Goal: Check status

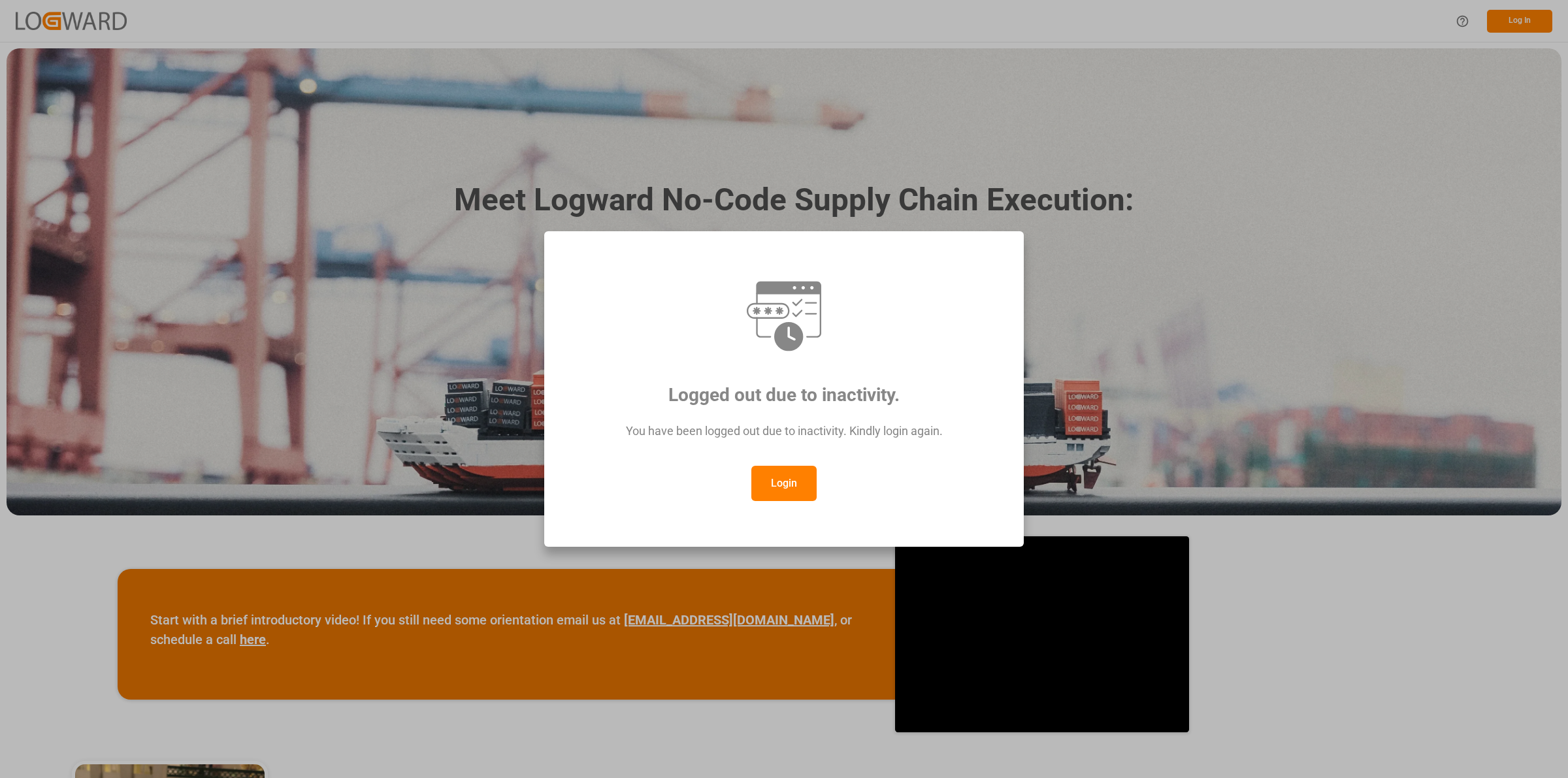
click at [769, 487] on button "Login" at bounding box center [784, 483] width 65 height 35
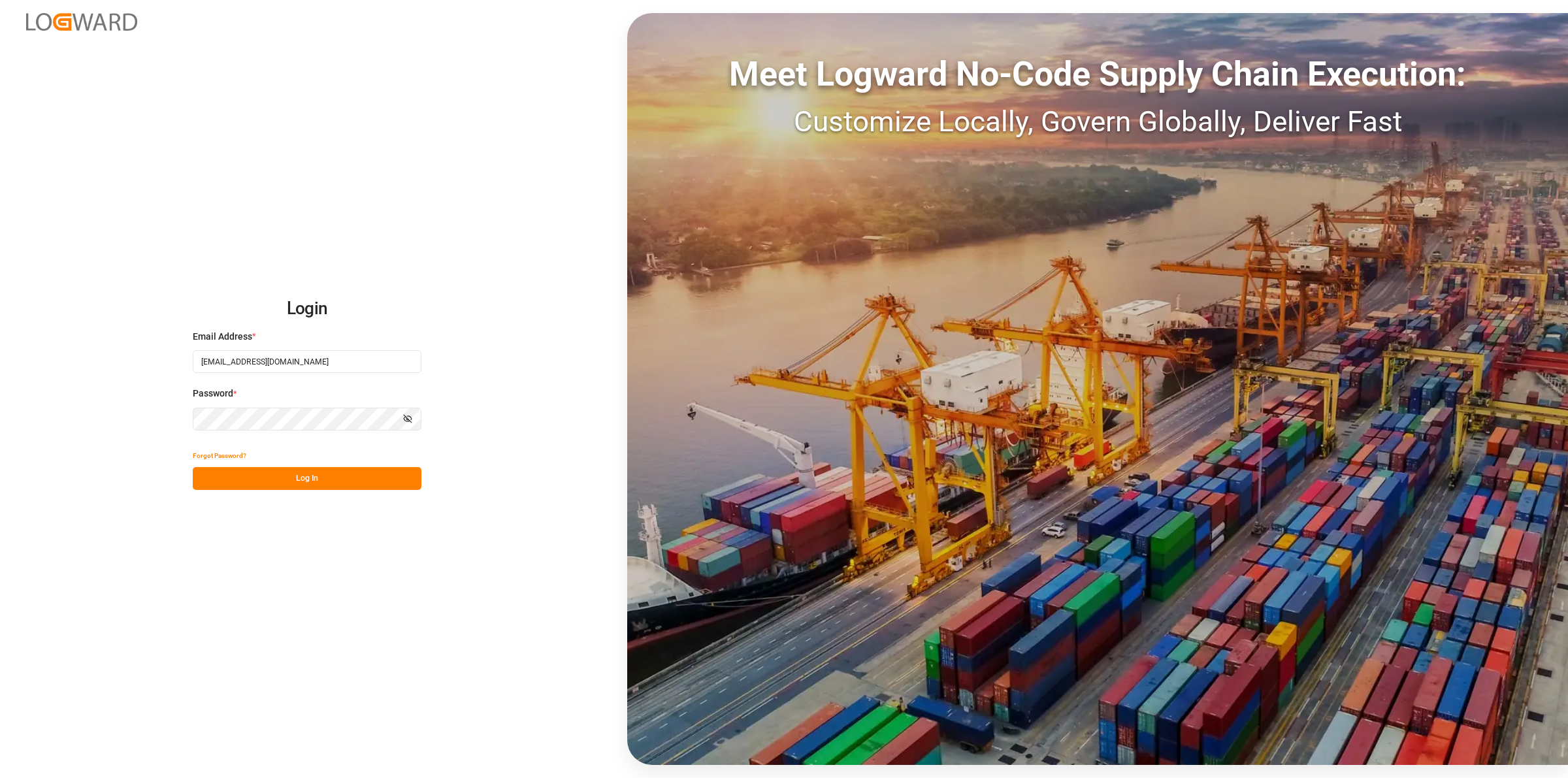
click at [295, 478] on button "Log In" at bounding box center [307, 478] width 229 height 23
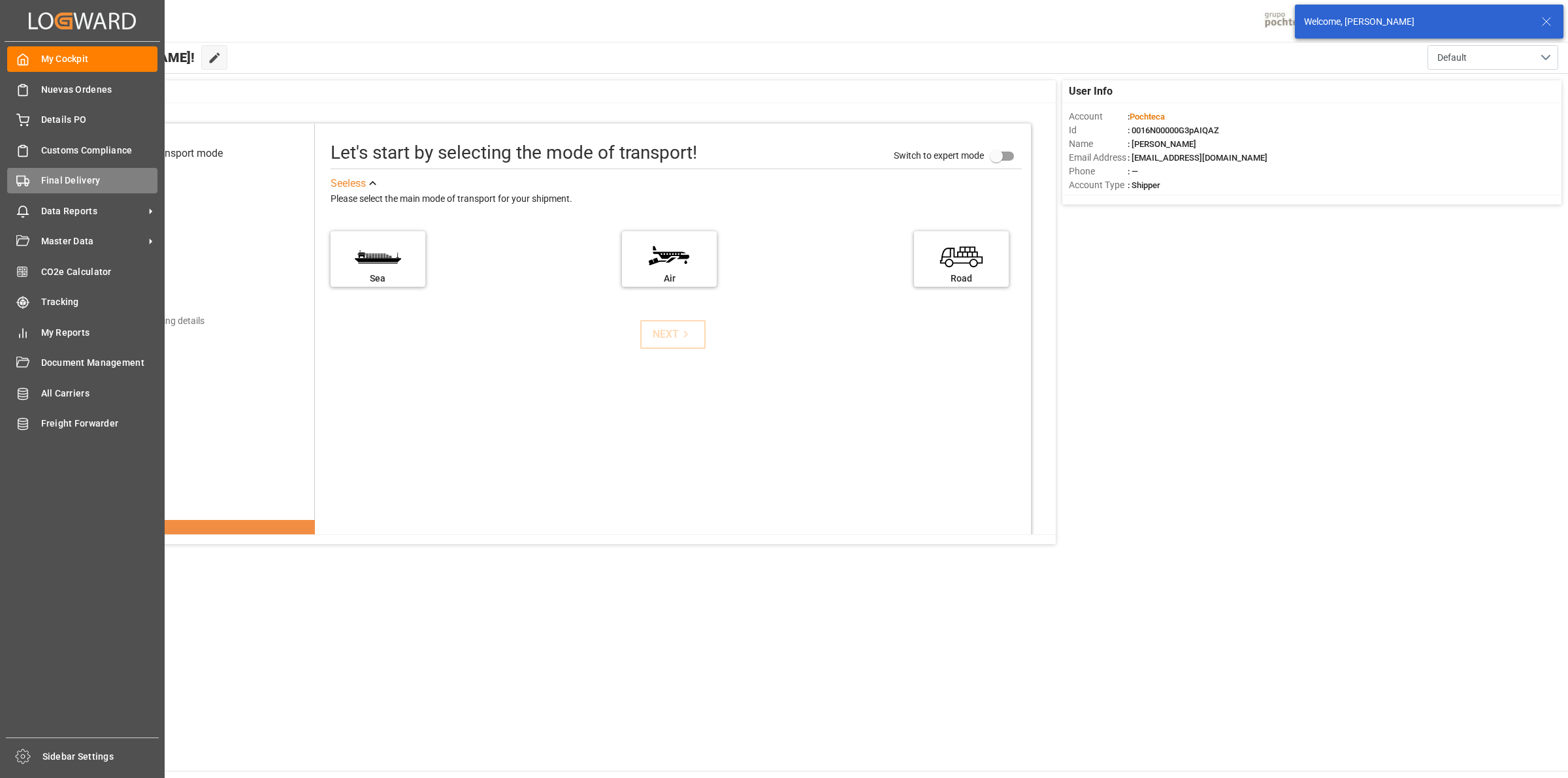
click at [72, 182] on span "Final Delivery" at bounding box center [99, 181] width 117 height 14
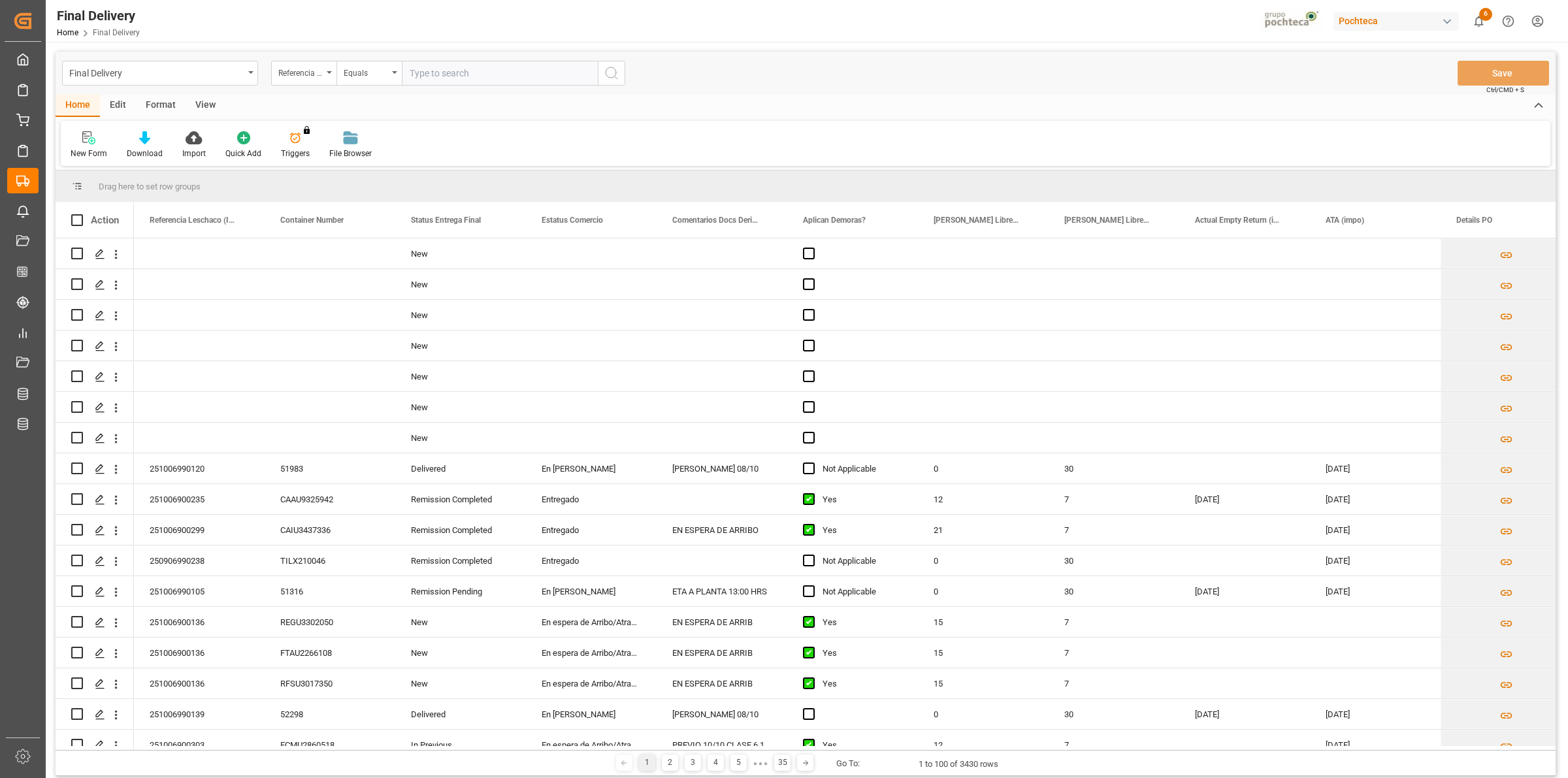
scroll to position [776, 0]
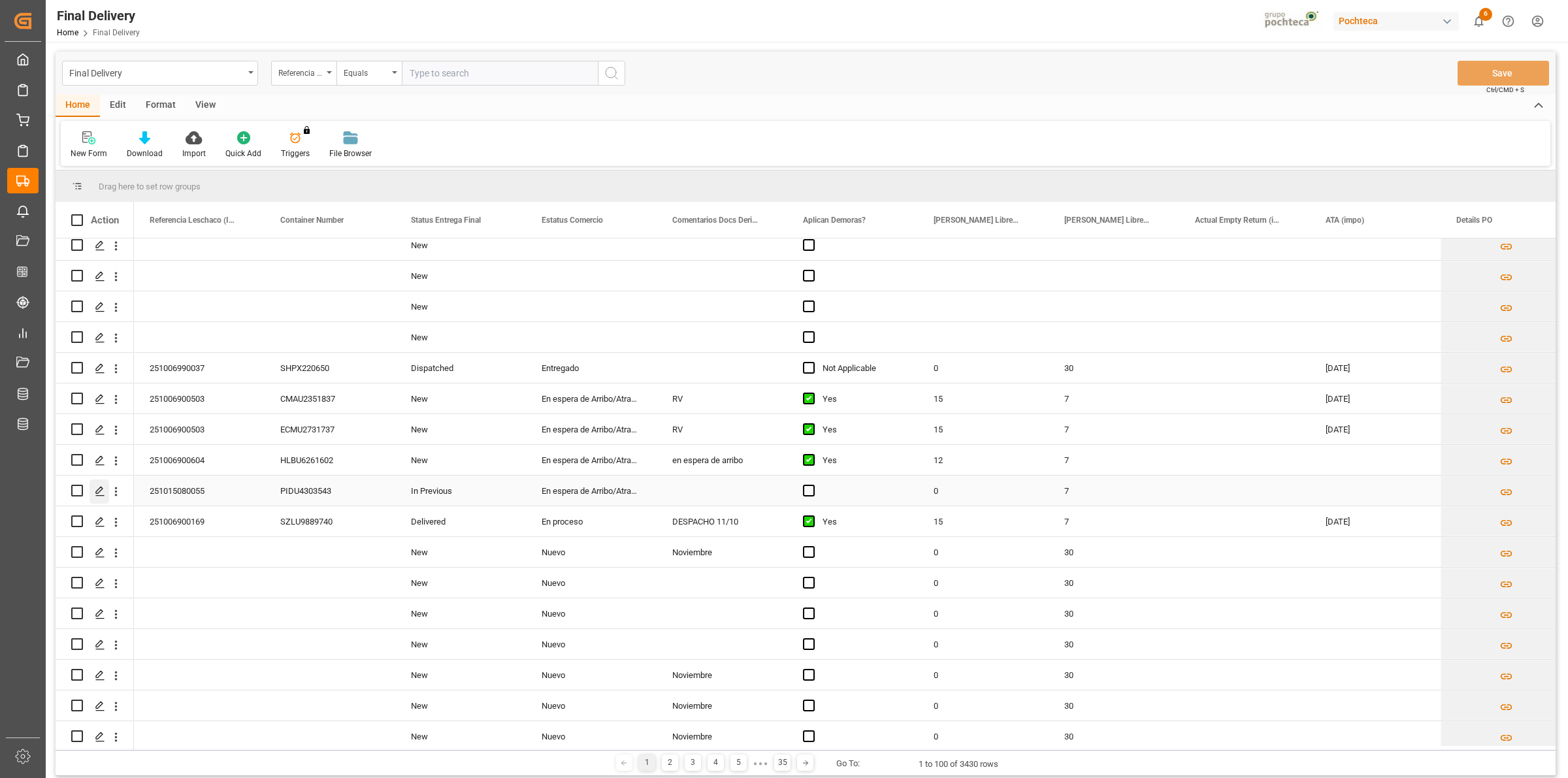
click at [96, 490] on icon "Press SPACE to select this row." at bounding box center [100, 491] width 10 height 10
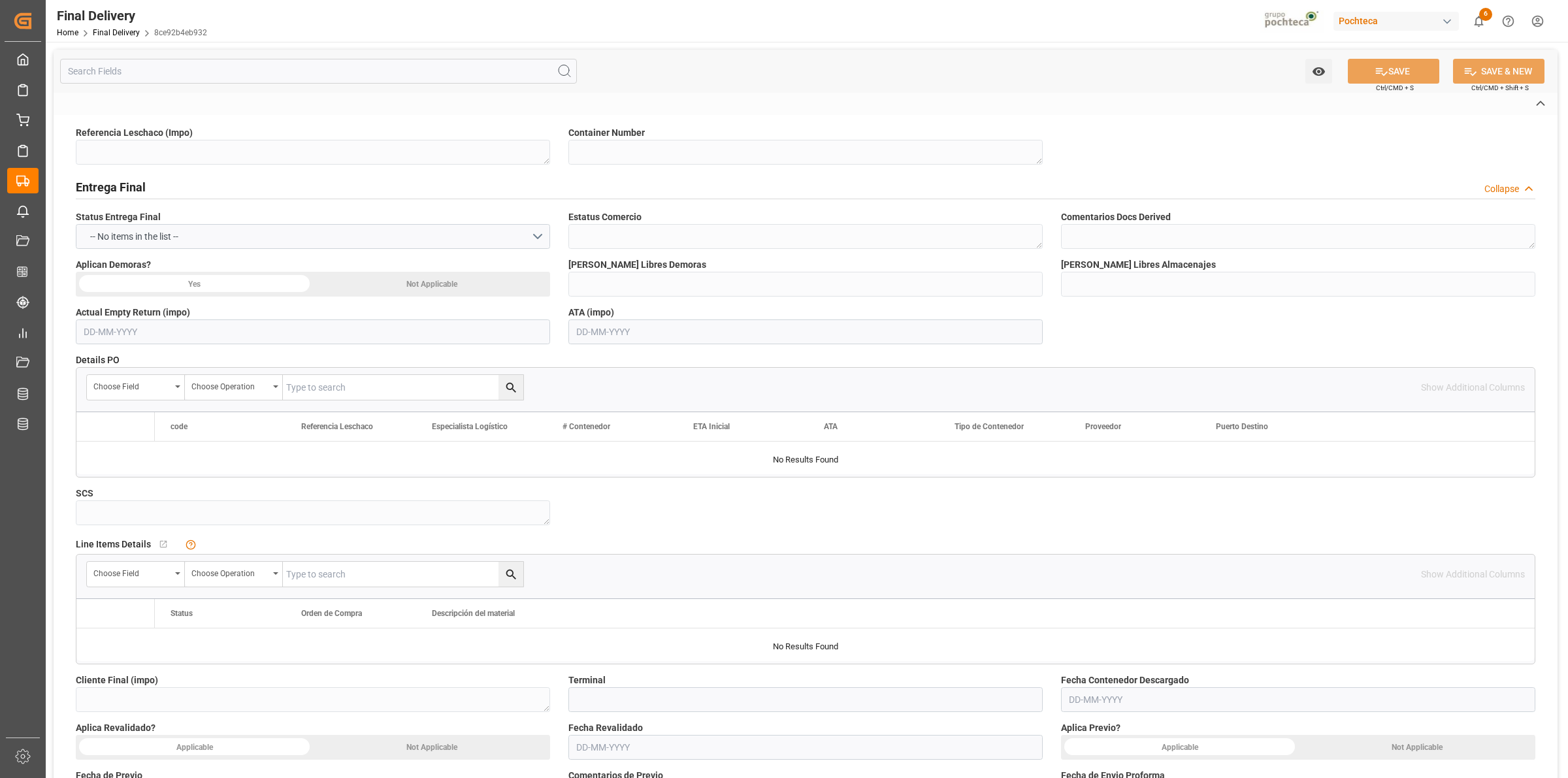
type textarea "251015080055"
type textarea "PIDU4303543"
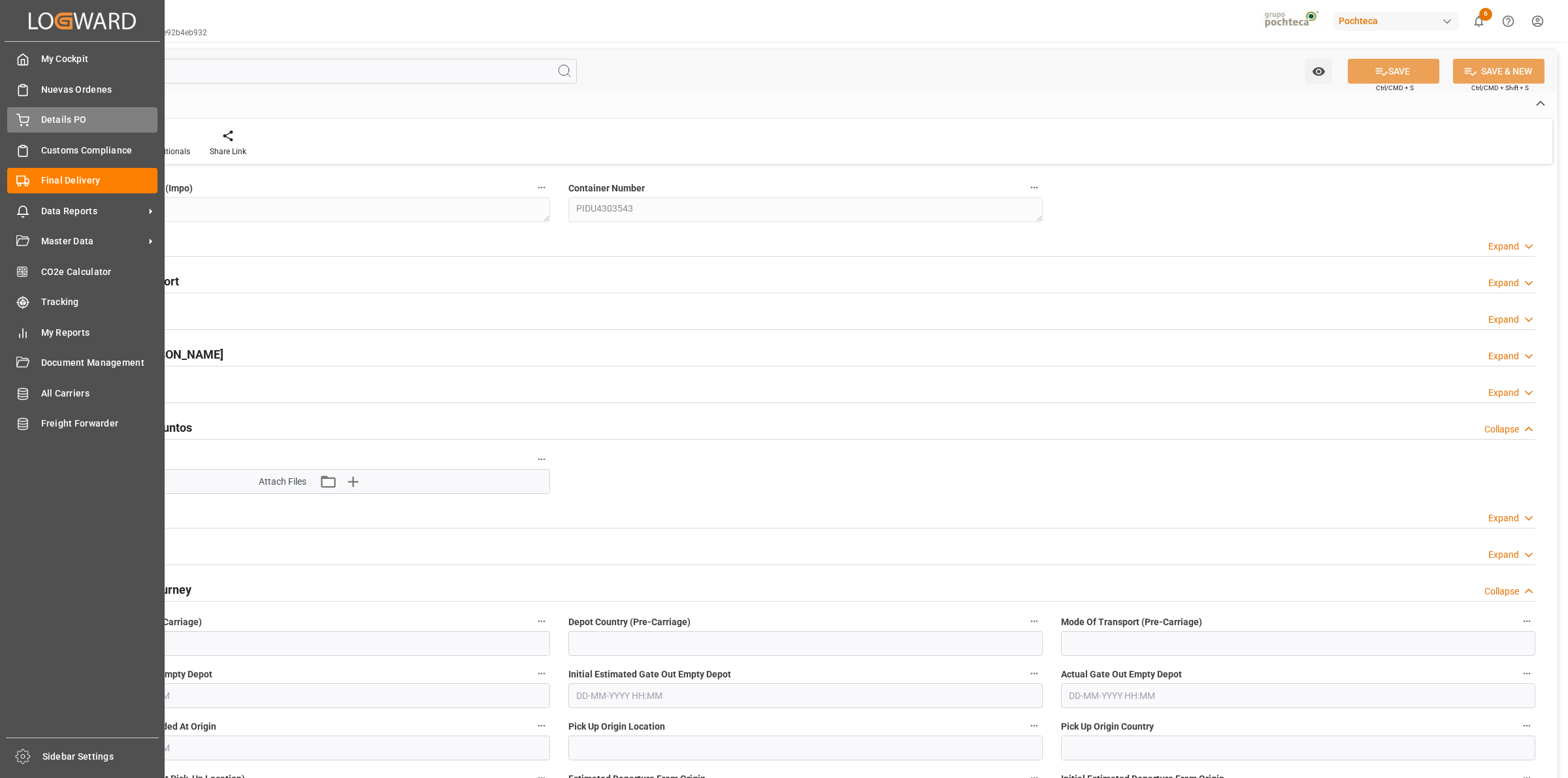
click at [34, 123] on div "Details PO Details PO" at bounding box center [82, 120] width 150 height 26
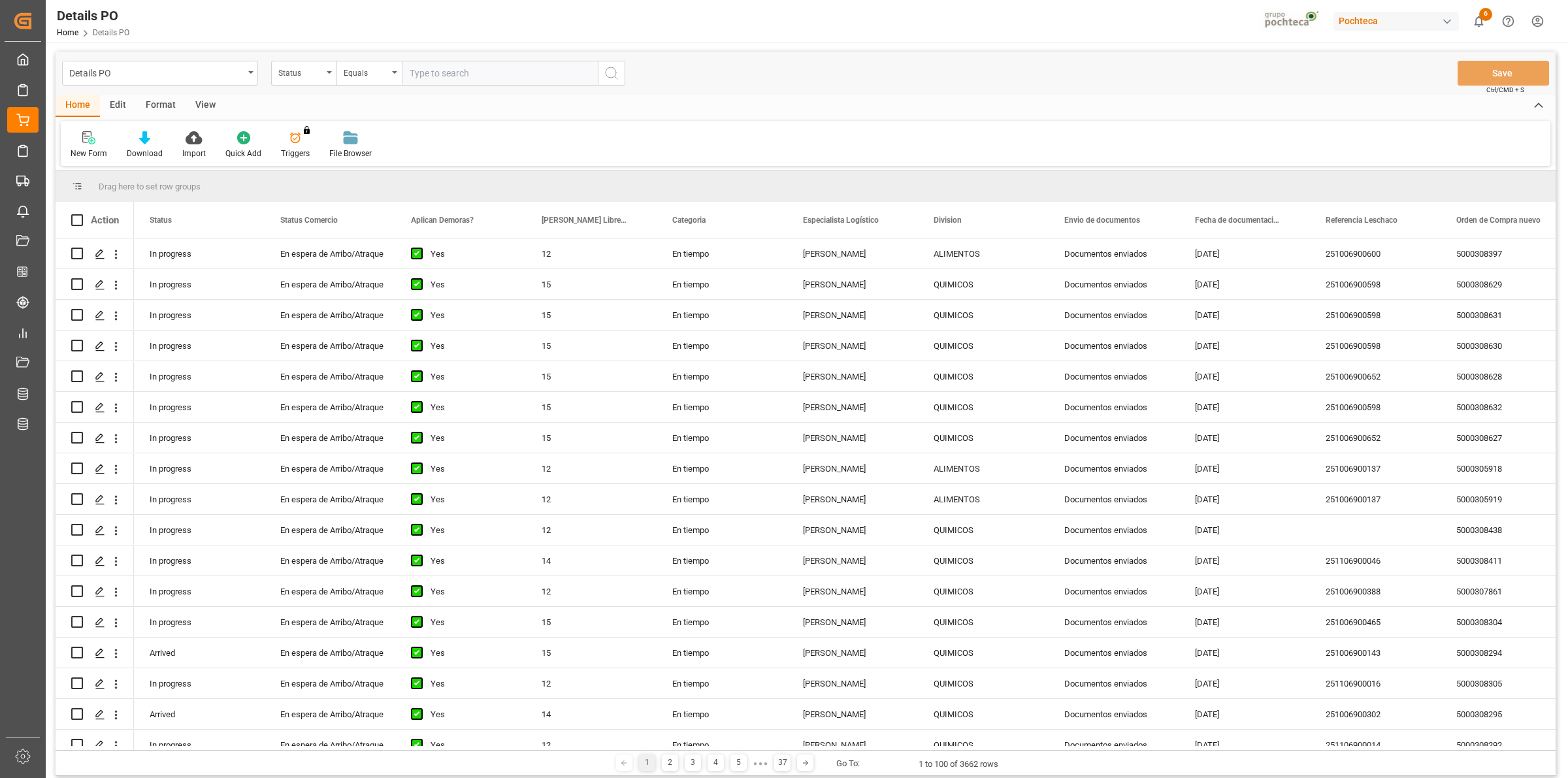
click at [305, 56] on div "Details PO Status Equals Save Ctrl/CMD + S" at bounding box center [805, 73] width 1500 height 43
click at [294, 67] on div "Status" at bounding box center [300, 71] width 44 height 15
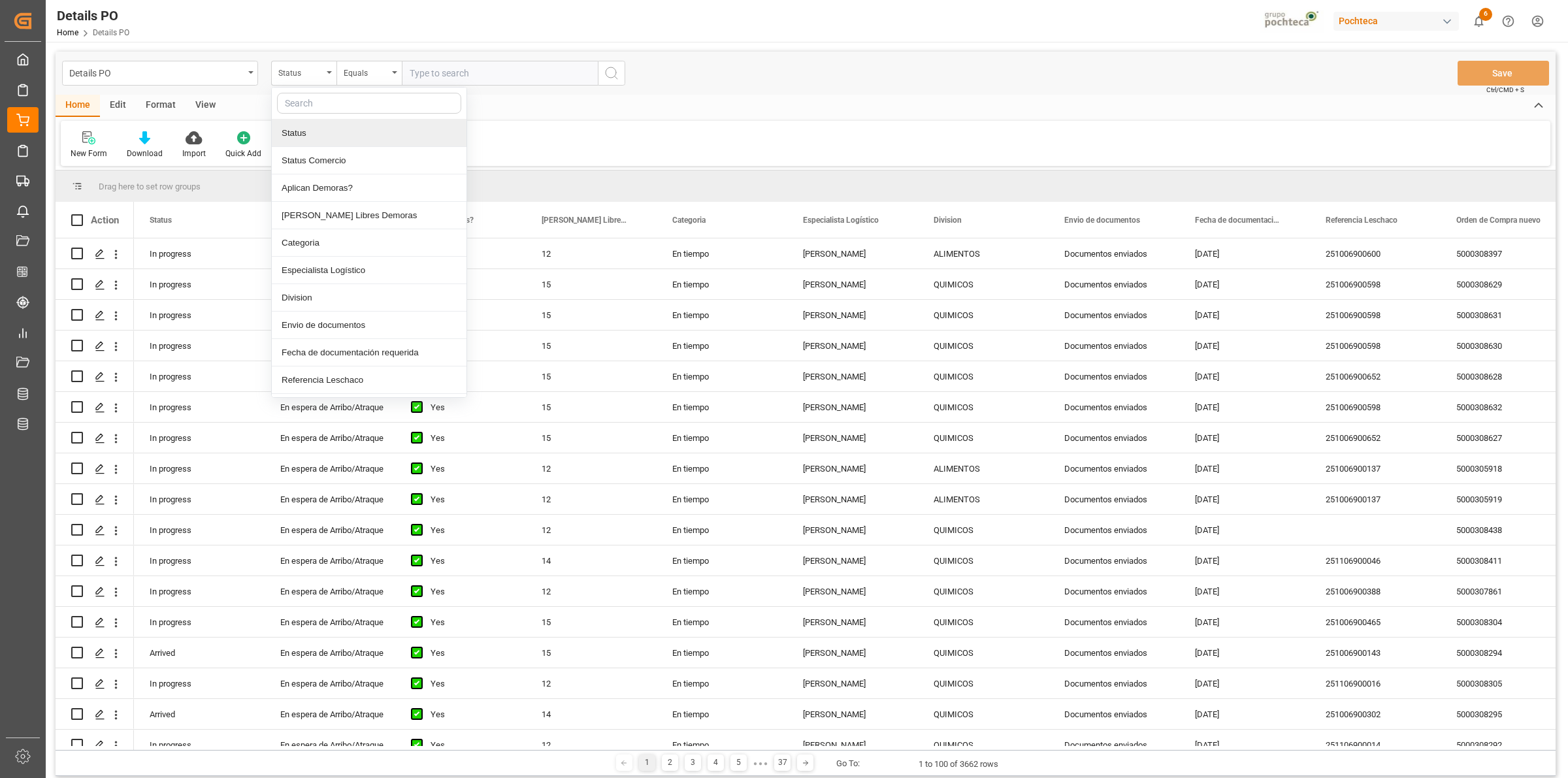
click at [315, 109] on input "text" at bounding box center [369, 103] width 184 height 21
type input "ref"
click at [313, 129] on div "Referencia Leschaco" at bounding box center [369, 133] width 195 height 28
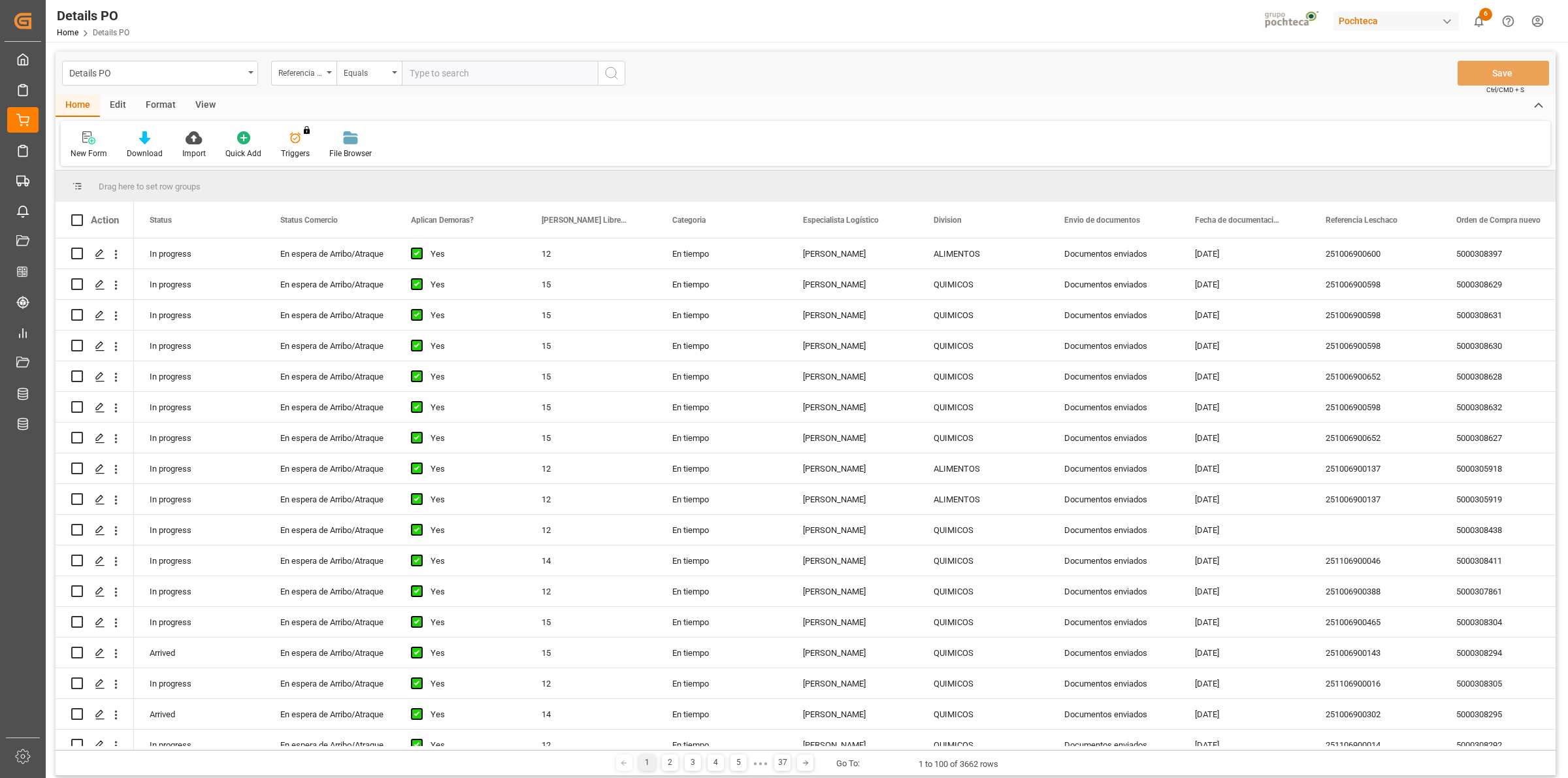
click at [479, 76] on input "text" at bounding box center [499, 74] width 196 height 25
paste input "251015080055"
type input "251015080055"
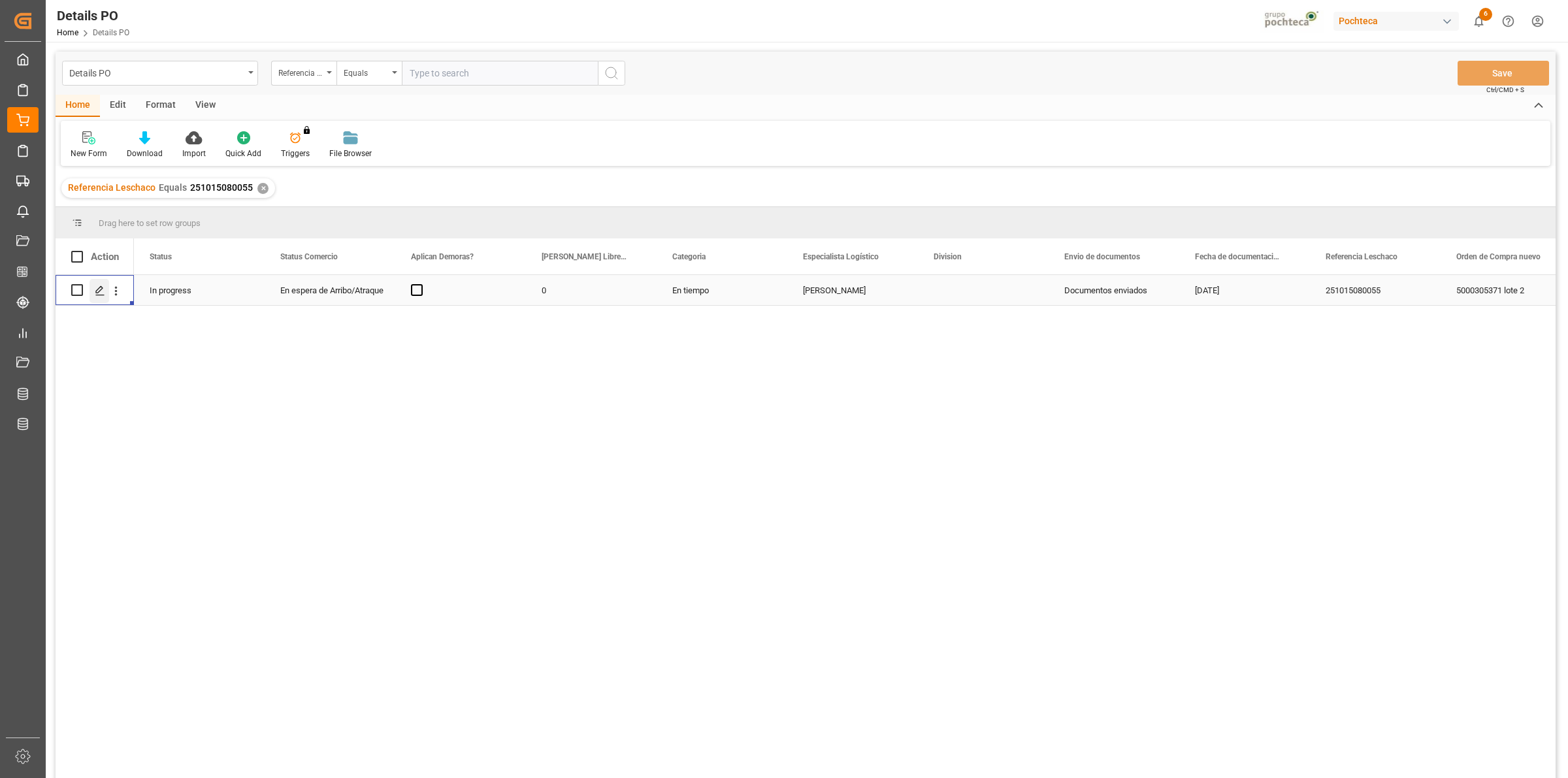
click at [96, 288] on icon "Press SPACE to select this row." at bounding box center [100, 291] width 10 height 10
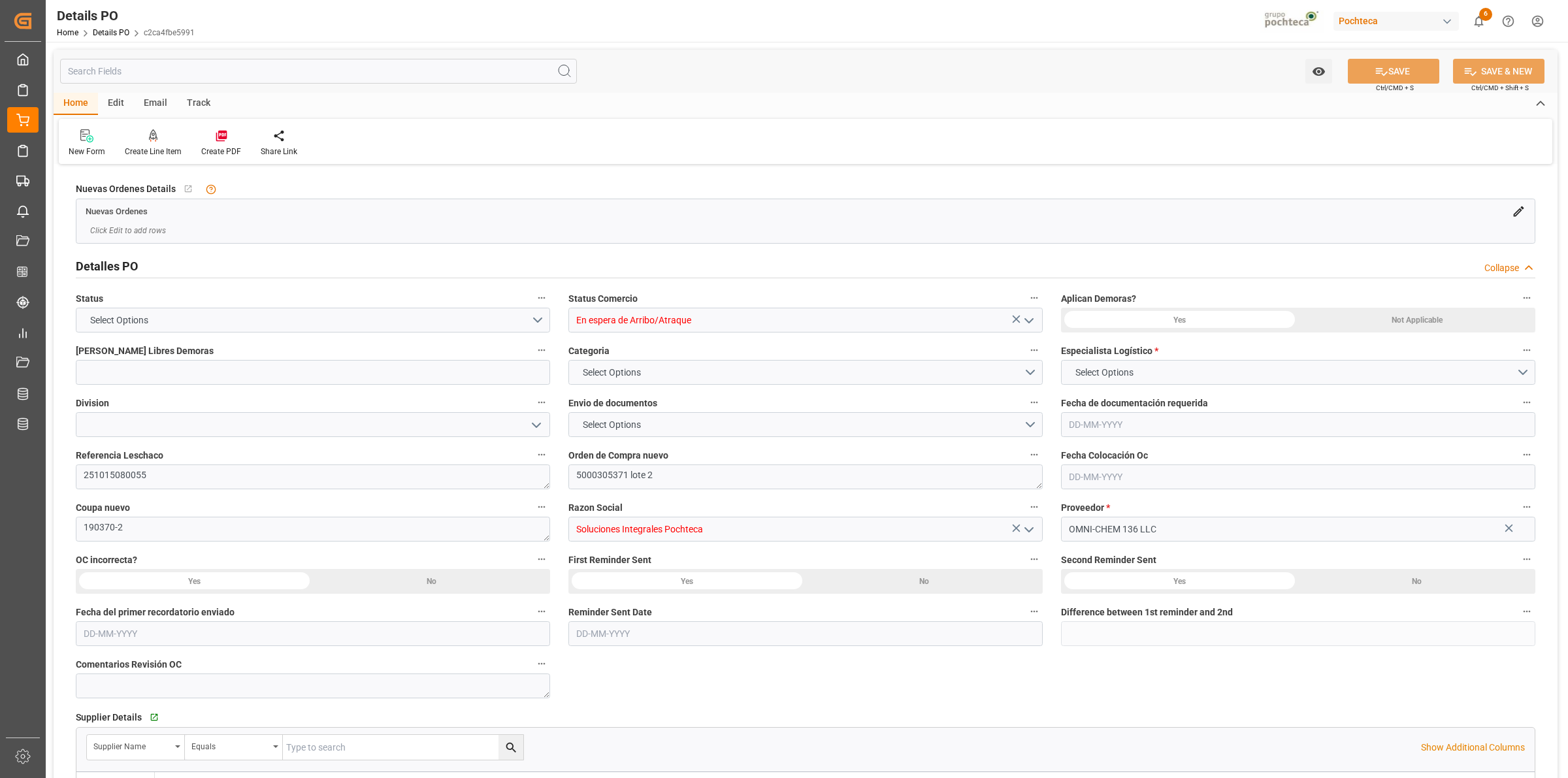
type input "0"
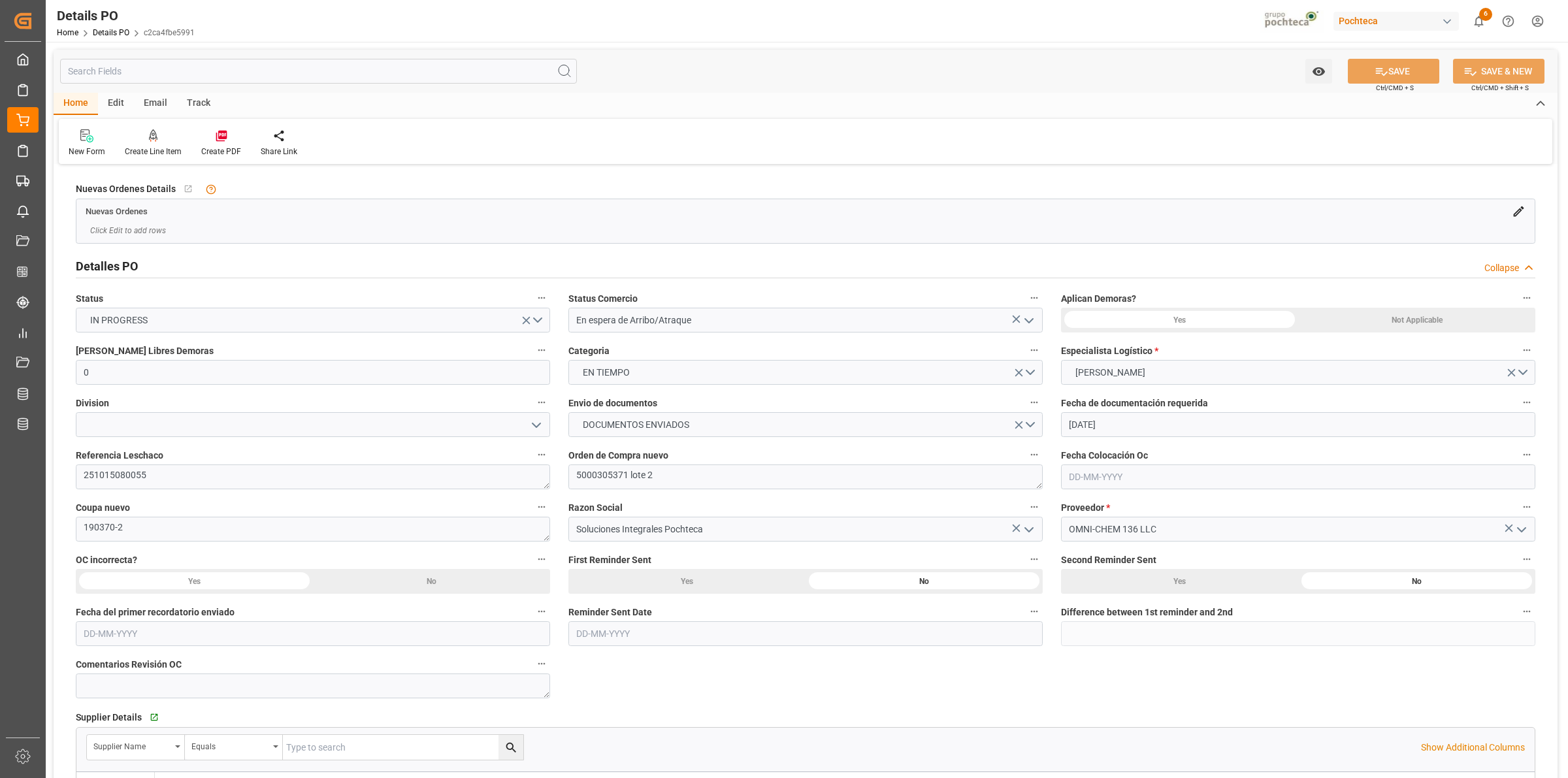
type input "[DATE]"
click at [223, 137] on icon at bounding box center [221, 136] width 11 height 11
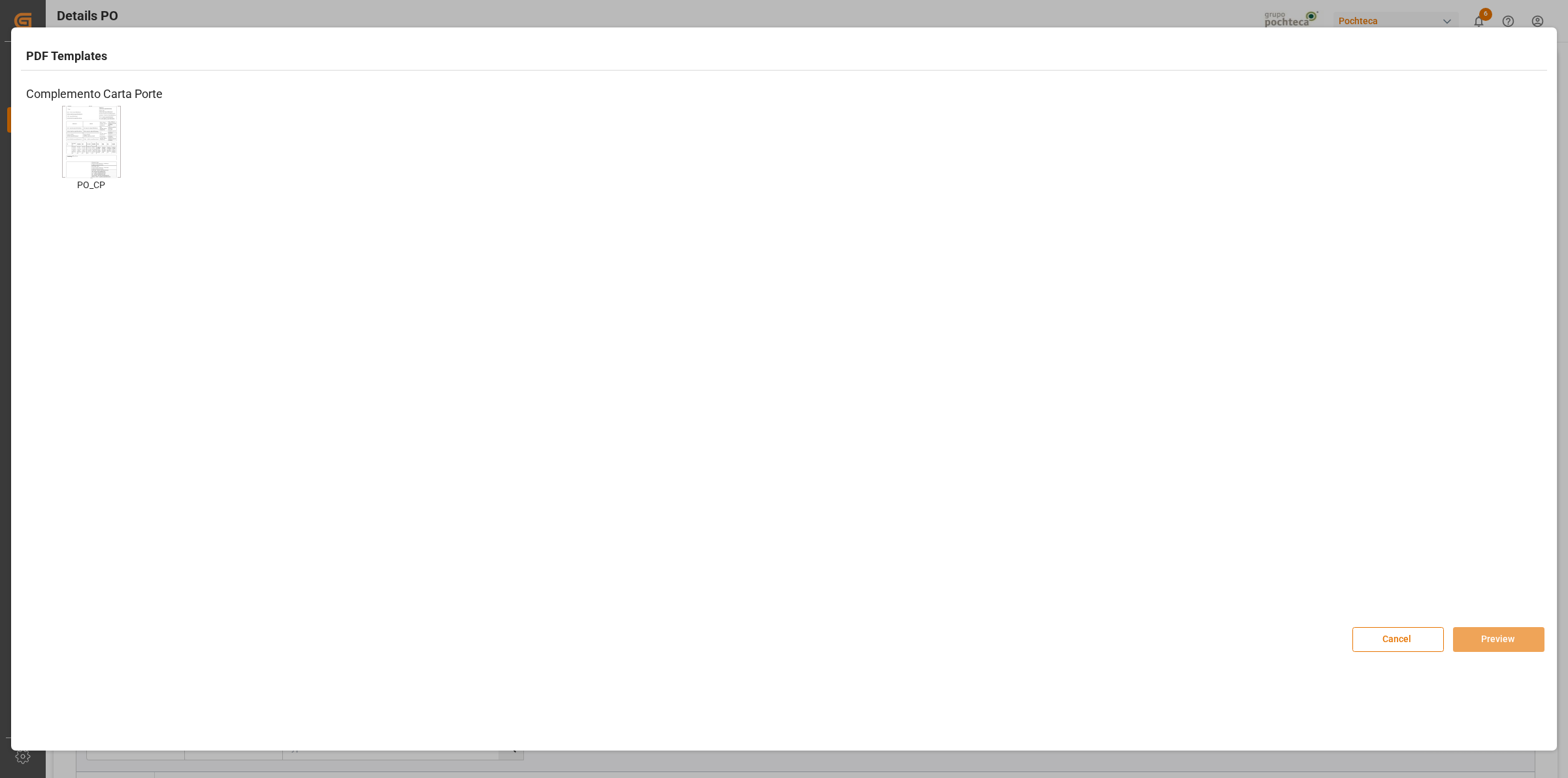
click at [1486, 653] on div "Cancel Preview" at bounding box center [784, 632] width 1540 height 57
click at [110, 157] on img at bounding box center [91, 141] width 52 height 74
click at [109, 157] on img at bounding box center [91, 141] width 52 height 74
click at [307, 203] on div "PO_CP PO_CP" at bounding box center [784, 159] width 1516 height 106
click at [1381, 641] on button "Cancel" at bounding box center [1398, 639] width 92 height 25
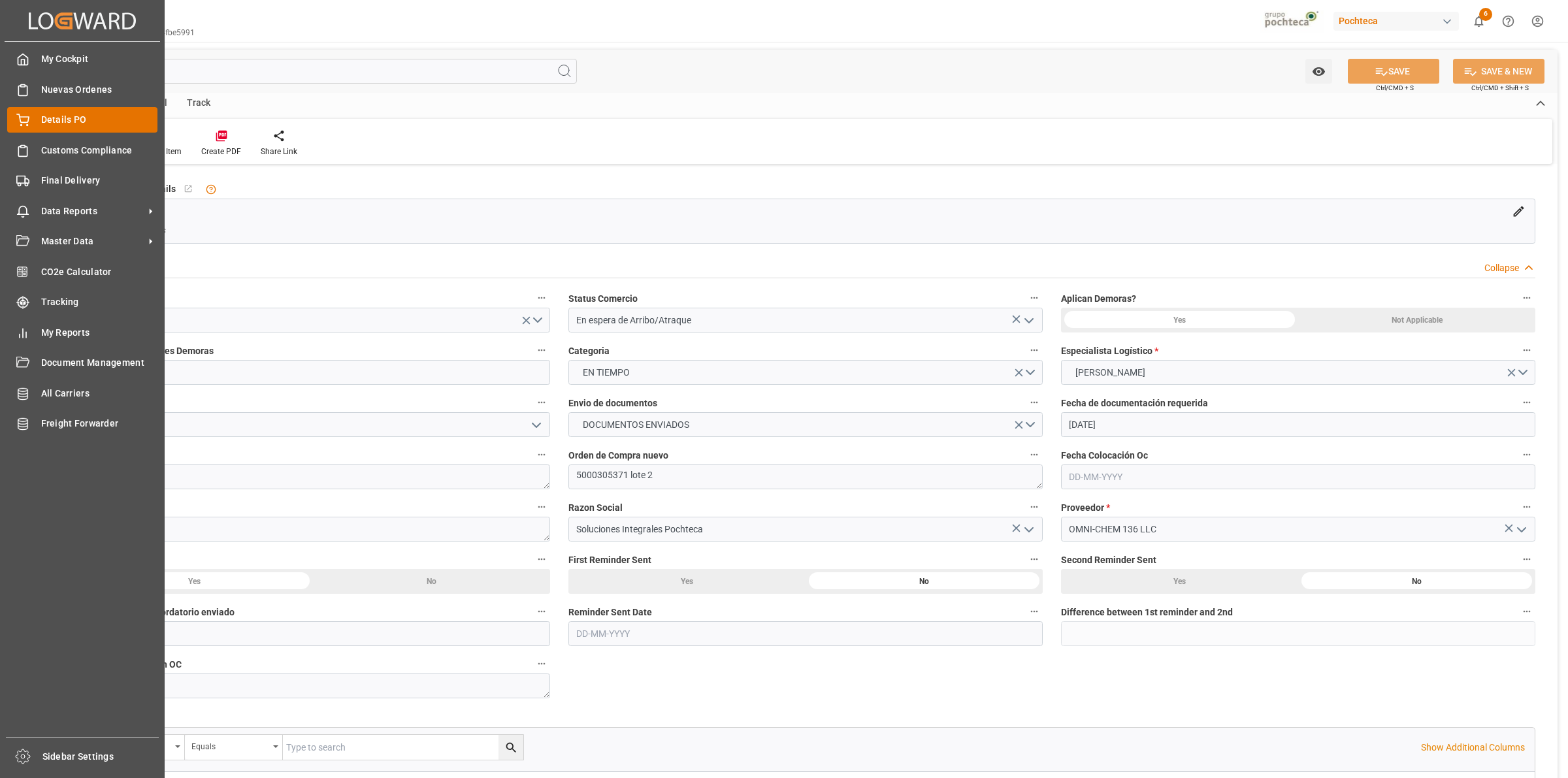
click at [53, 125] on span "Details PO" at bounding box center [99, 120] width 117 height 14
